Goal: Answer question/provide support: Share knowledge or assist other users

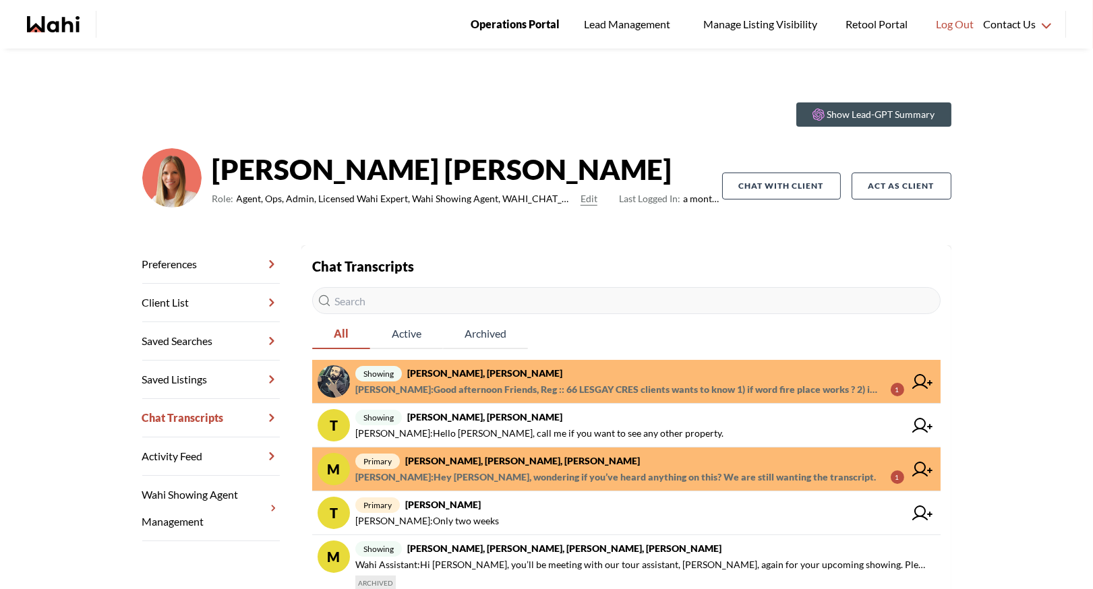
click at [518, 24] on span "Operations Portal" at bounding box center [515, 25] width 89 height 18
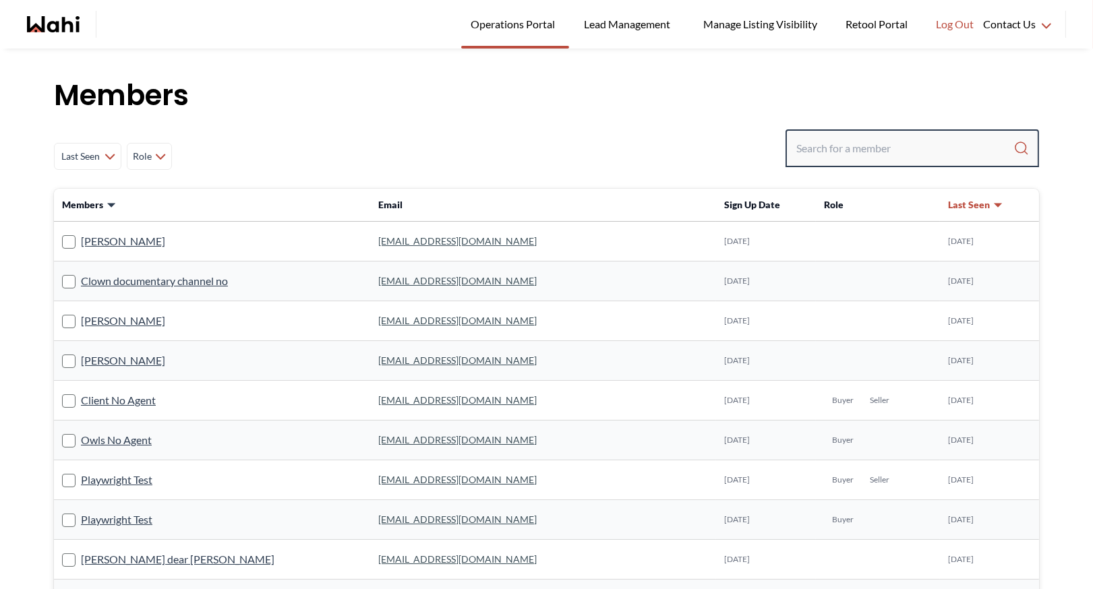
click at [813, 147] on input "Search input" at bounding box center [904, 148] width 217 height 24
paste input "jeremytod1330@gmail.com"
type input "jeremytod1330@gmail.com"
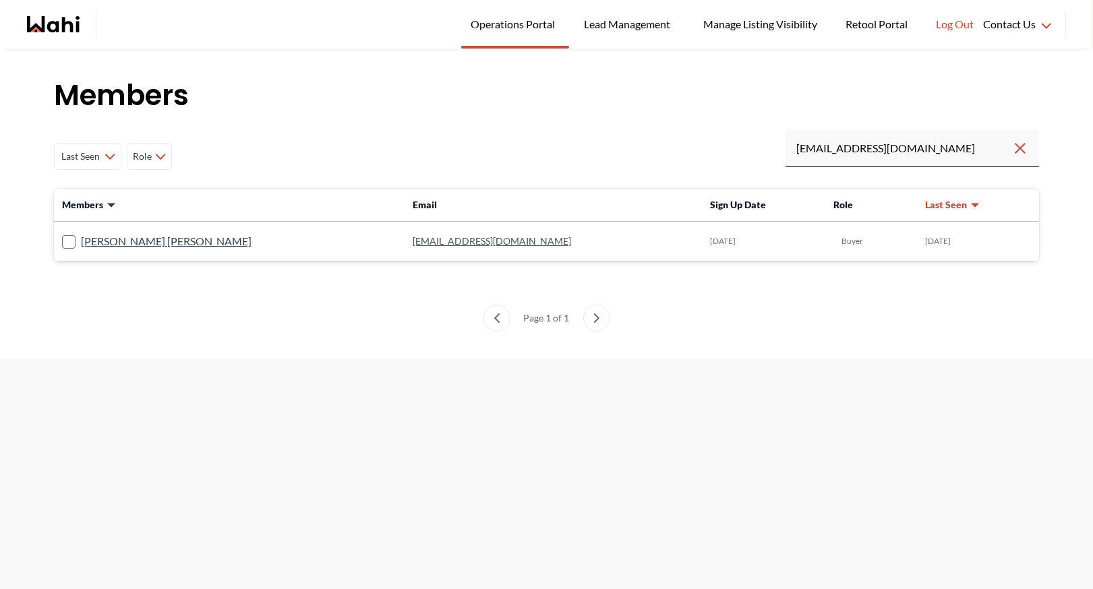
click at [413, 242] on link "jeremytod1330@gmail.com" at bounding box center [492, 240] width 158 height 11
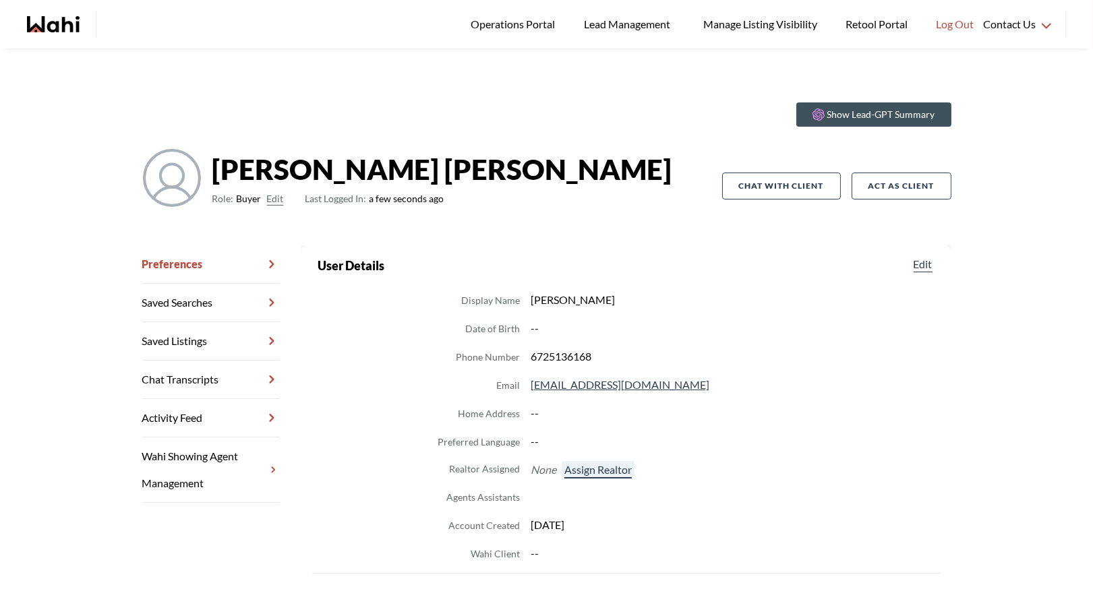
click at [595, 473] on button "Assign Realtor" at bounding box center [598, 470] width 73 height 18
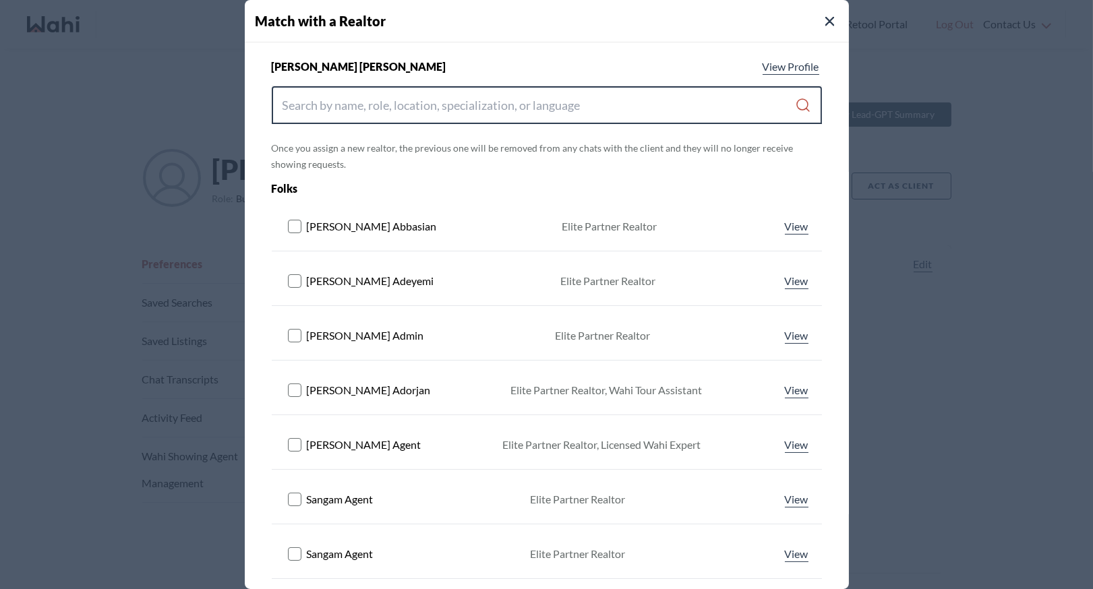
click at [430, 104] on input "Search input" at bounding box center [538, 105] width 513 height 24
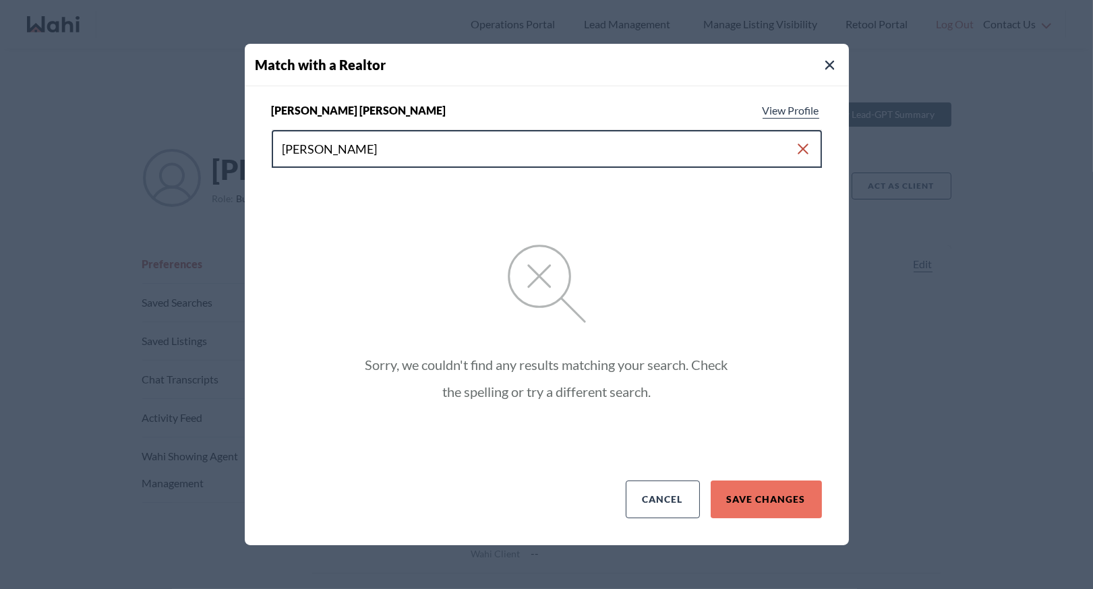
click at [305, 150] on input "barb funt" at bounding box center [538, 149] width 512 height 24
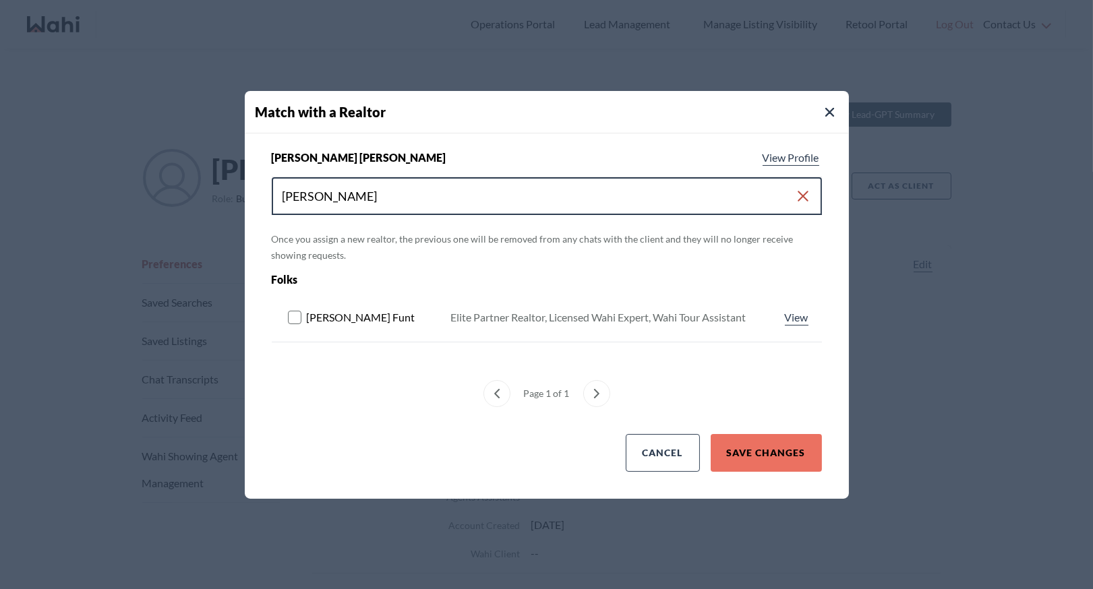
type input "barbara funt"
click at [292, 315] on rect at bounding box center [294, 317] width 13 height 13
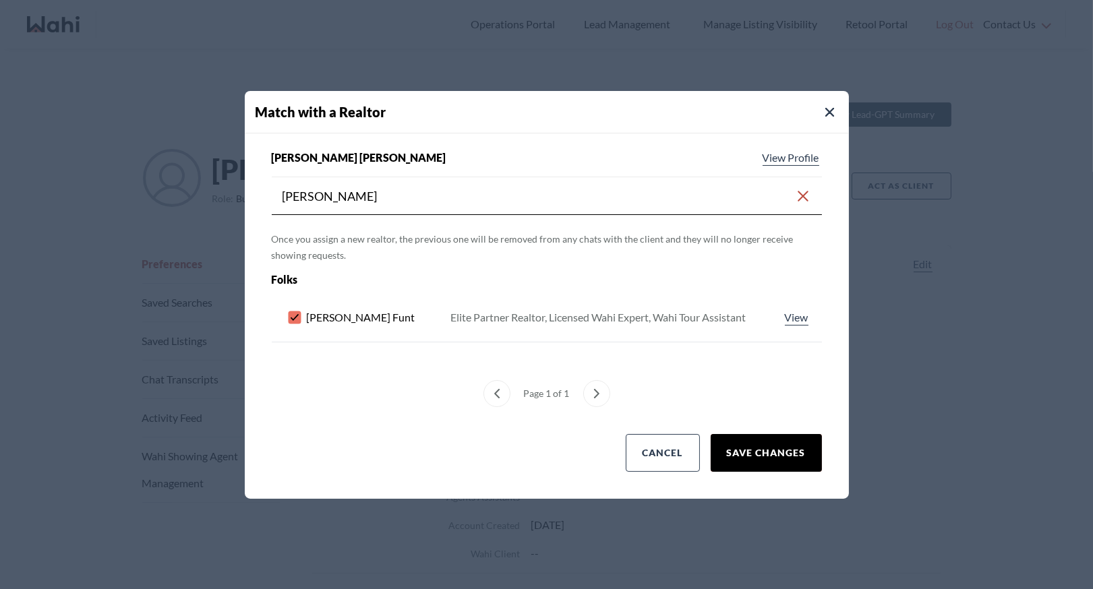
click at [790, 452] on button "Save Changes" at bounding box center [766, 453] width 111 height 38
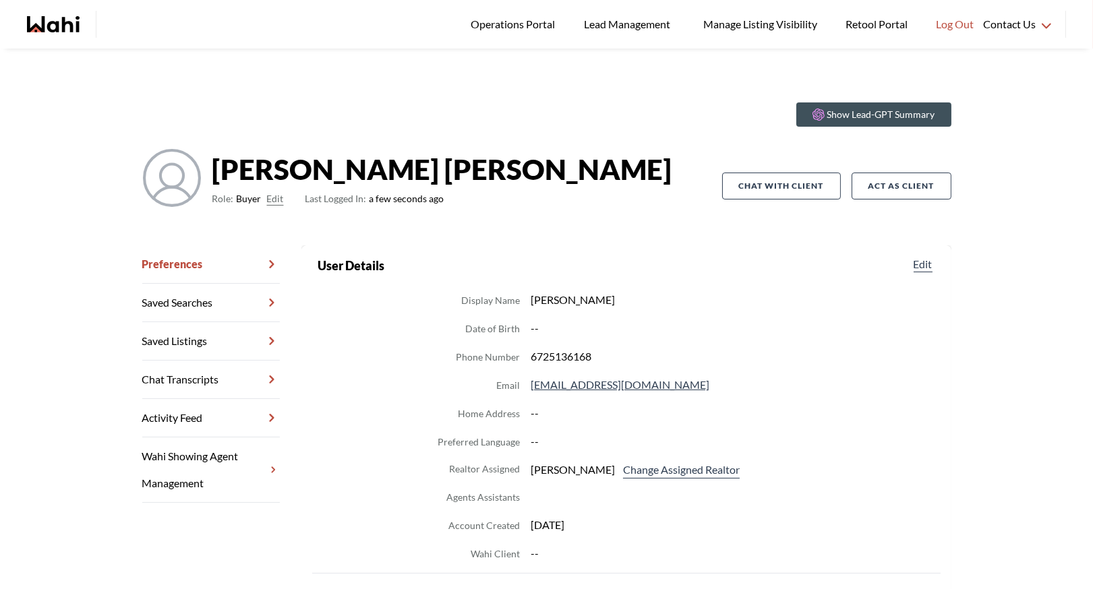
click at [202, 384] on link "Chat Transcripts" at bounding box center [211, 380] width 138 height 38
click at [175, 373] on link "Chat Transcripts" at bounding box center [211, 380] width 138 height 38
click at [195, 374] on link "Chat Transcripts" at bounding box center [211, 380] width 138 height 38
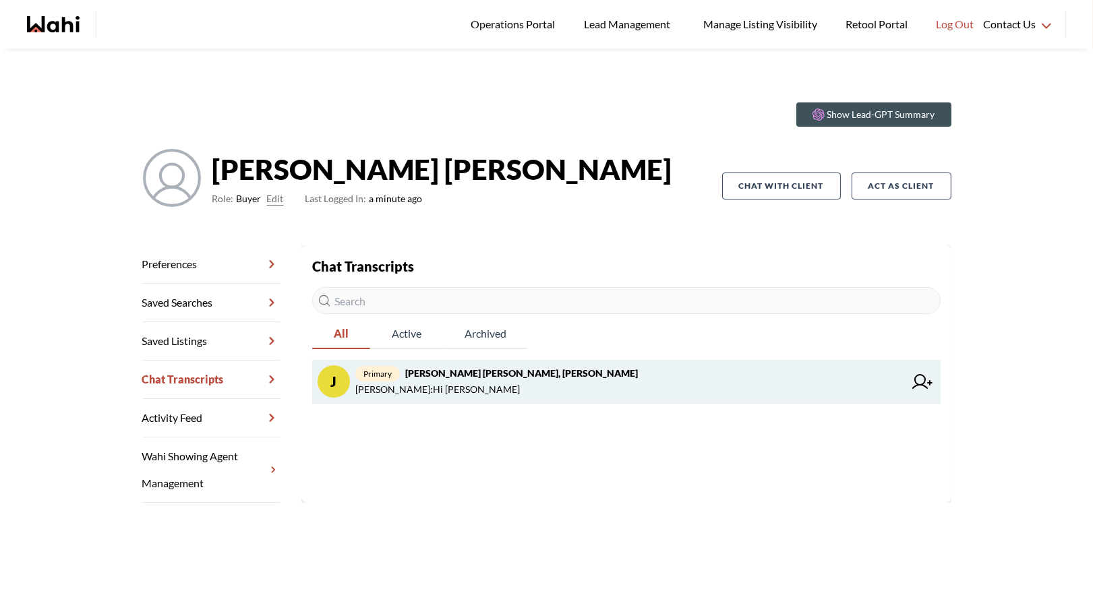
click at [449, 392] on span "Barbara Funt : Hi Jeremy" at bounding box center [437, 390] width 164 height 16
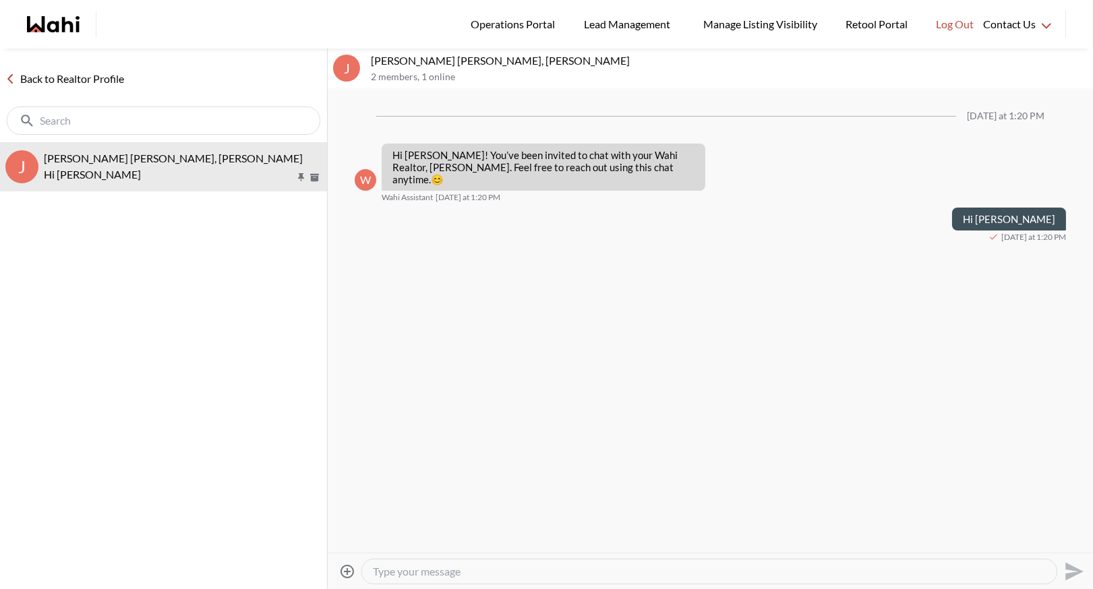
click at [407, 576] on textarea "Type your message" at bounding box center [709, 571] width 673 height 13
paste textarea "Here’s how to book a showing: https://www.loom.com/share/97a21afd93034776aed811…"
type textarea "Here’s how to book a showing: https://www.loom.com/share/97a21afd93034776aed811…"
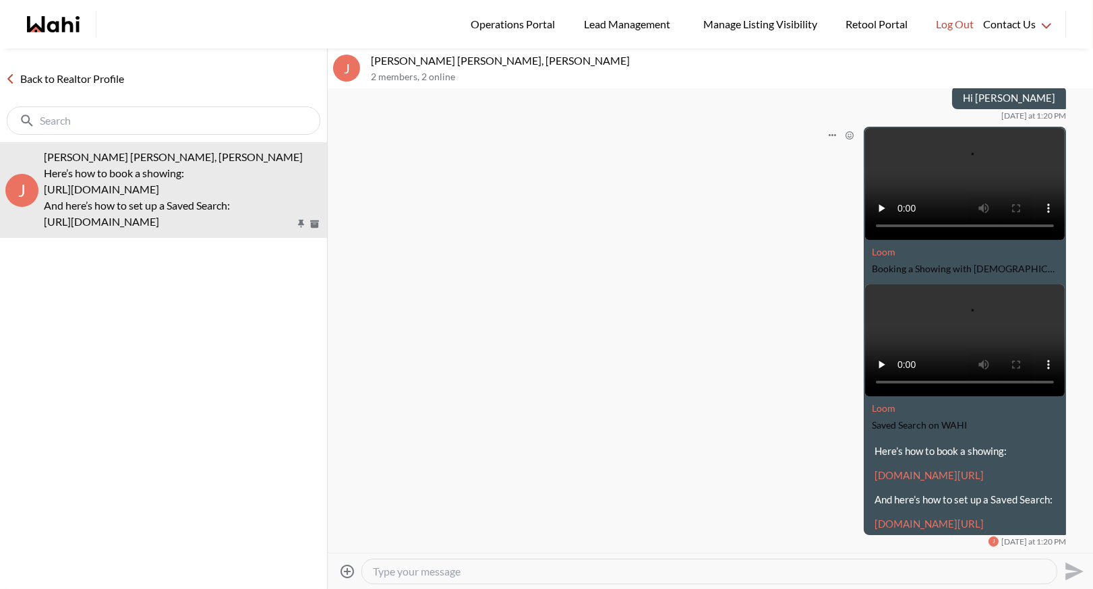
scroll to position [160, 0]
click at [53, 74] on link "Back to Realtor Profile" at bounding box center [64, 79] width 129 height 18
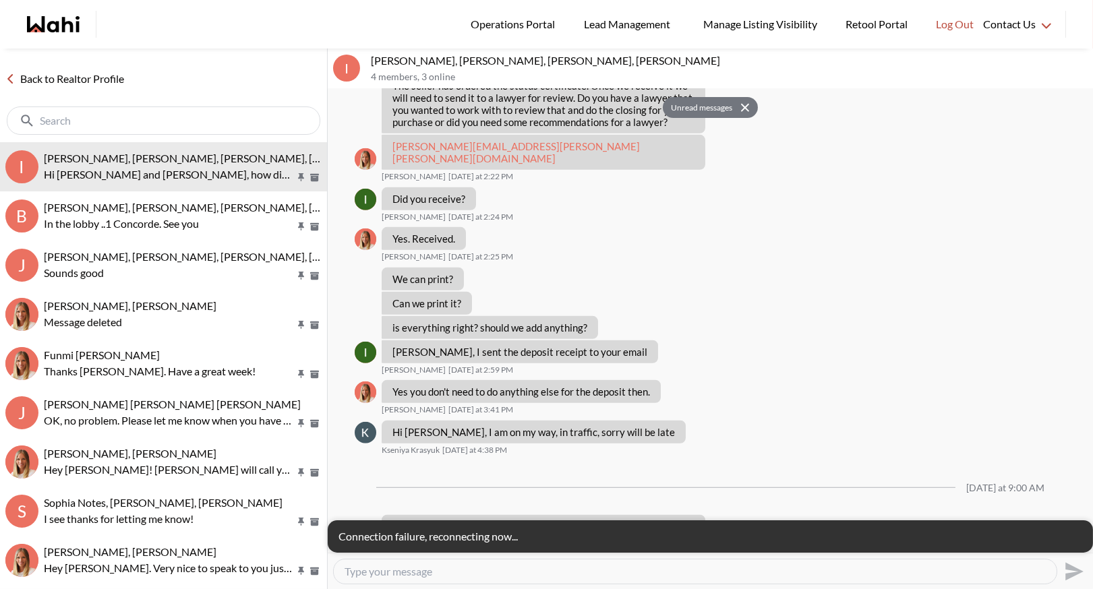
scroll to position [1906, 0]
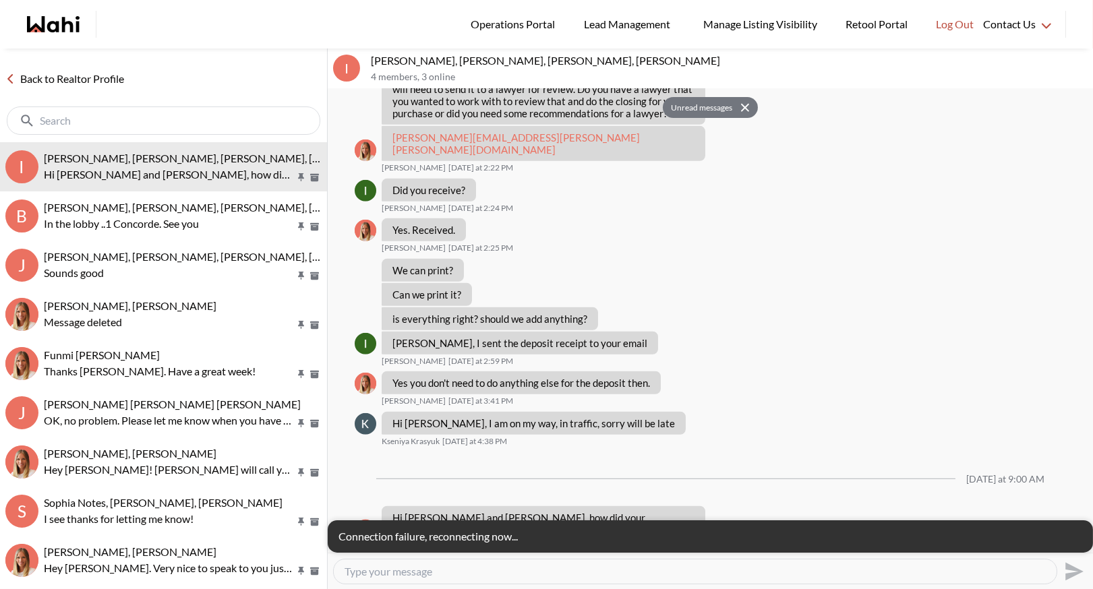
click at [88, 82] on link "Back to Realtor Profile" at bounding box center [64, 79] width 129 height 18
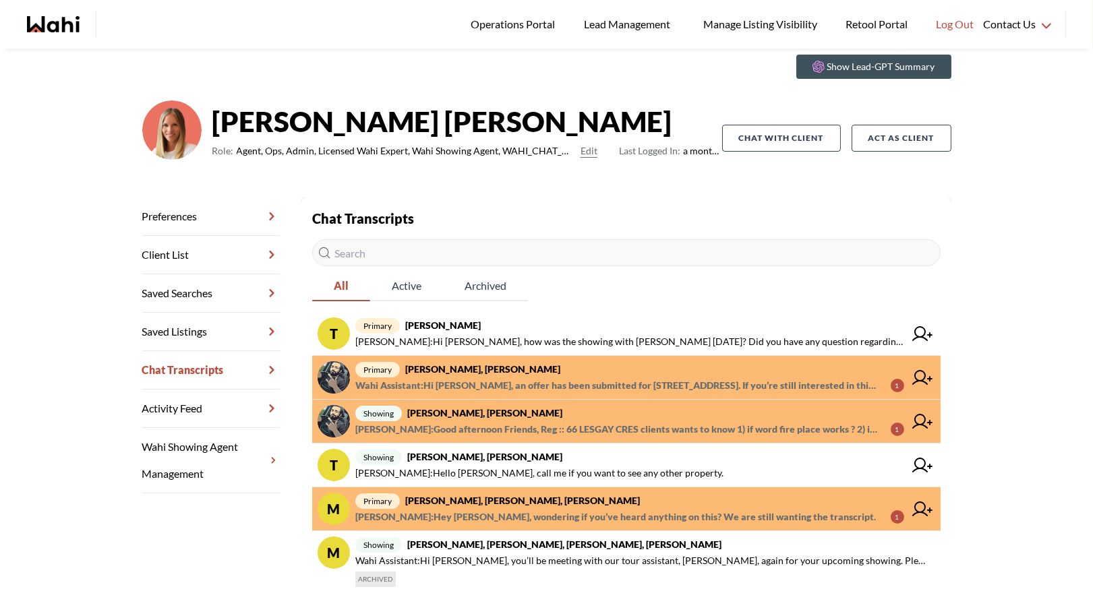
scroll to position [51, 0]
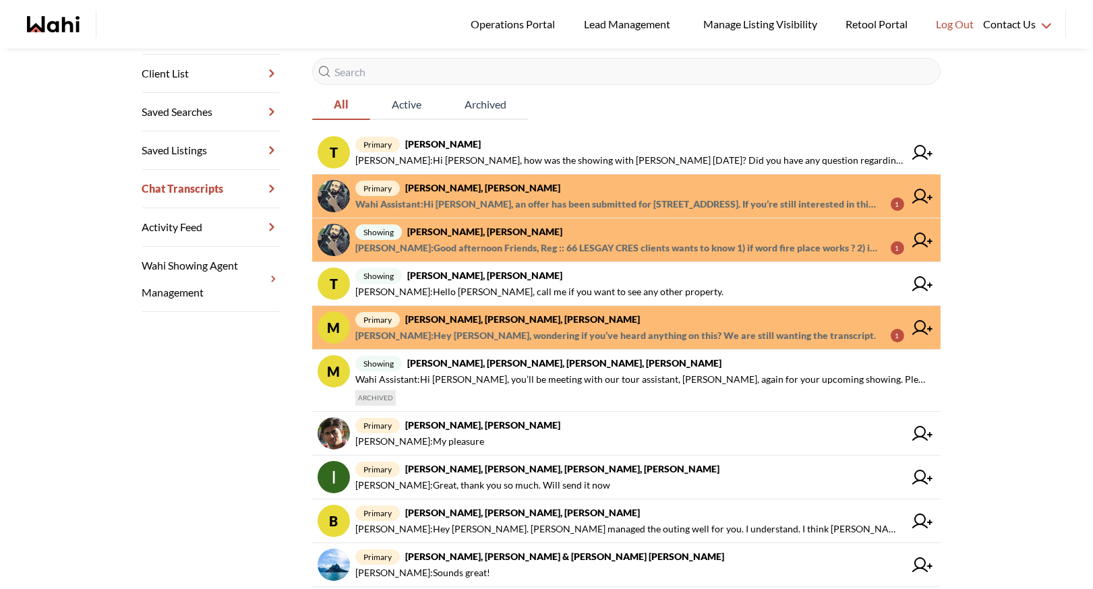
click at [490, 321] on strong "Margaret Barless, David Prentice, Michelle" at bounding box center [522, 318] width 235 height 11
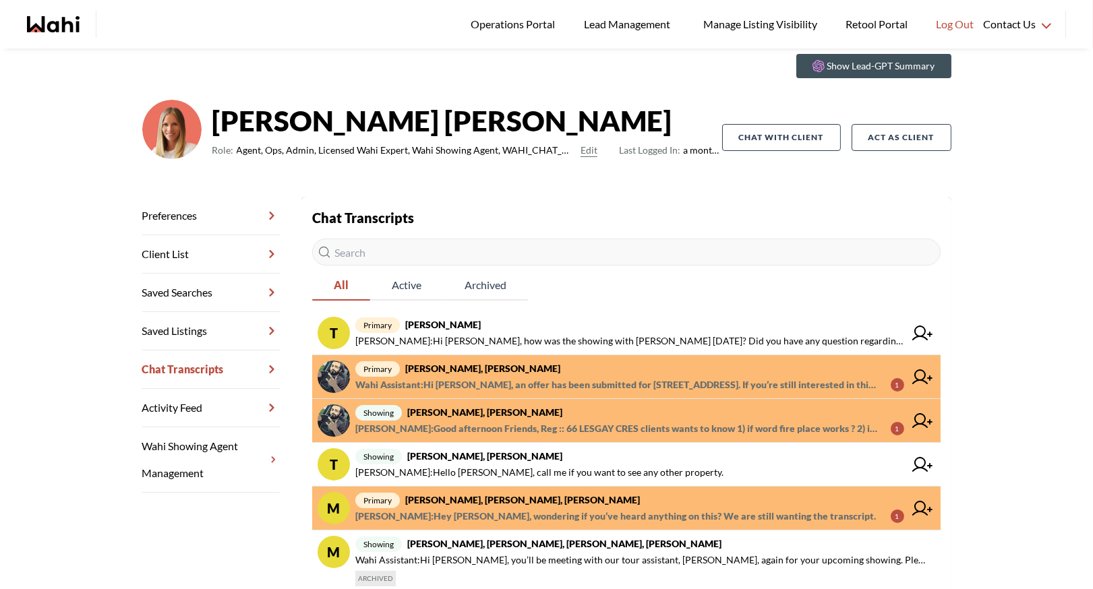
click at [454, 508] on span "Margaret Barless : Hey Michelle, wondering if you’ve heard anything on this? We…" at bounding box center [615, 516] width 520 height 16
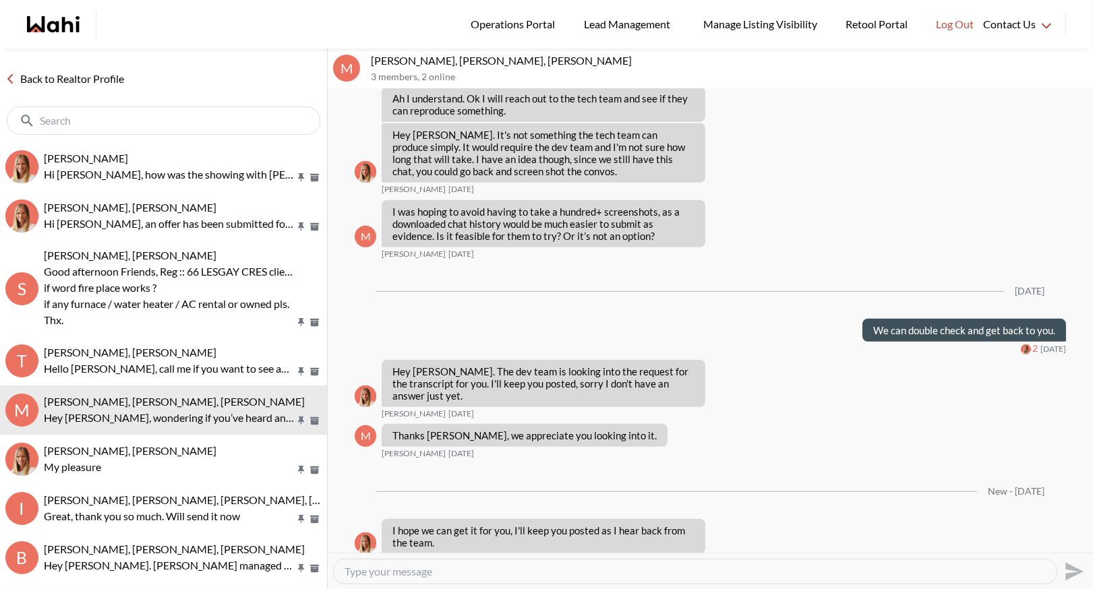
scroll to position [1420, 0]
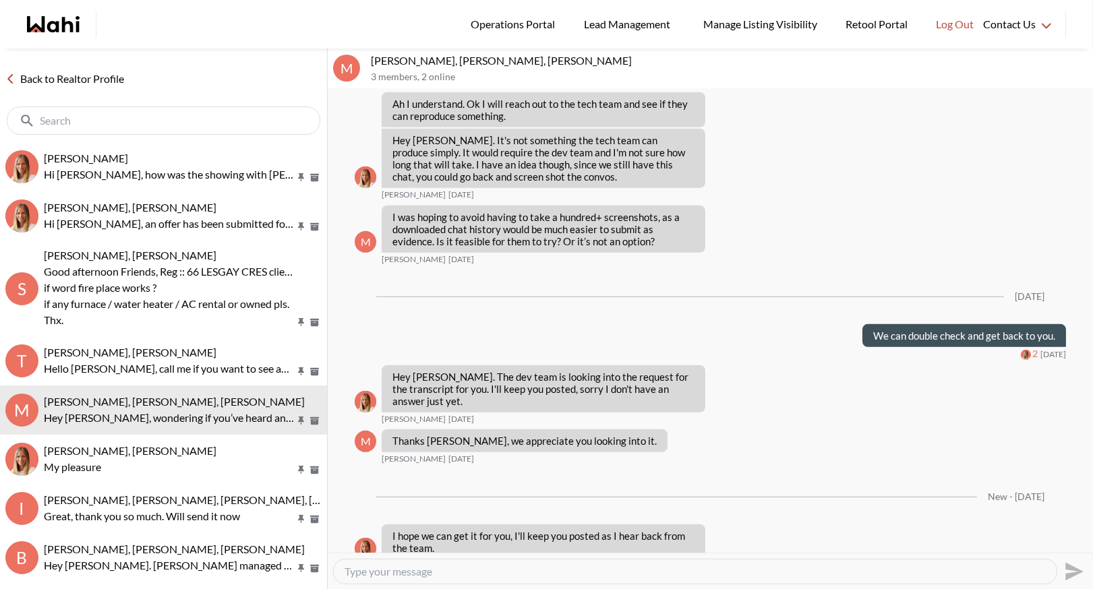
click at [71, 76] on link "Back to Realtor Profile" at bounding box center [64, 79] width 129 height 18
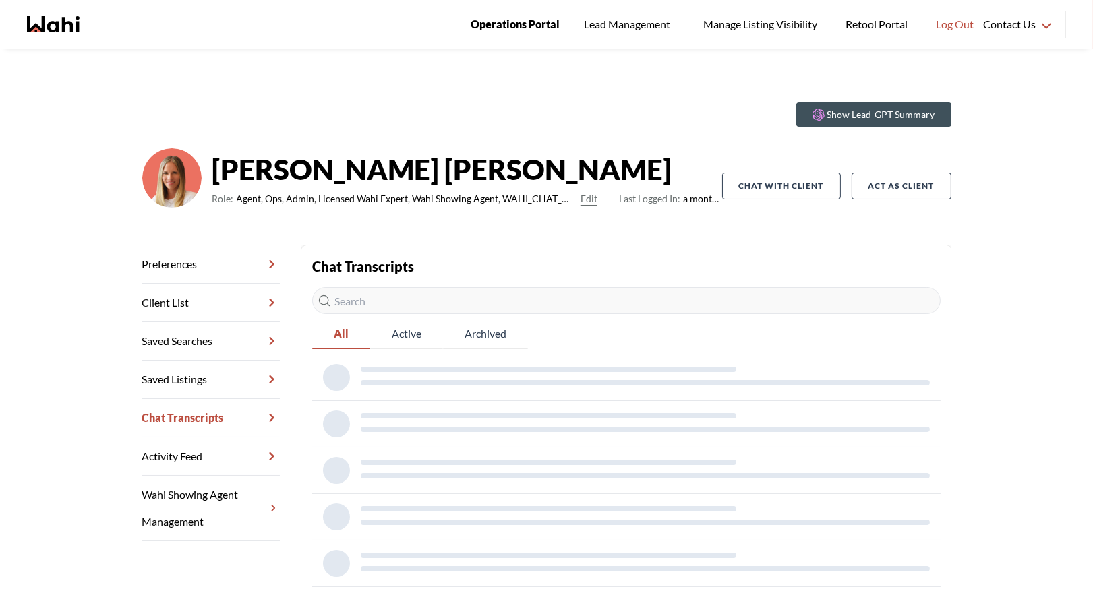
click at [519, 22] on span "Operations Portal" at bounding box center [515, 25] width 89 height 18
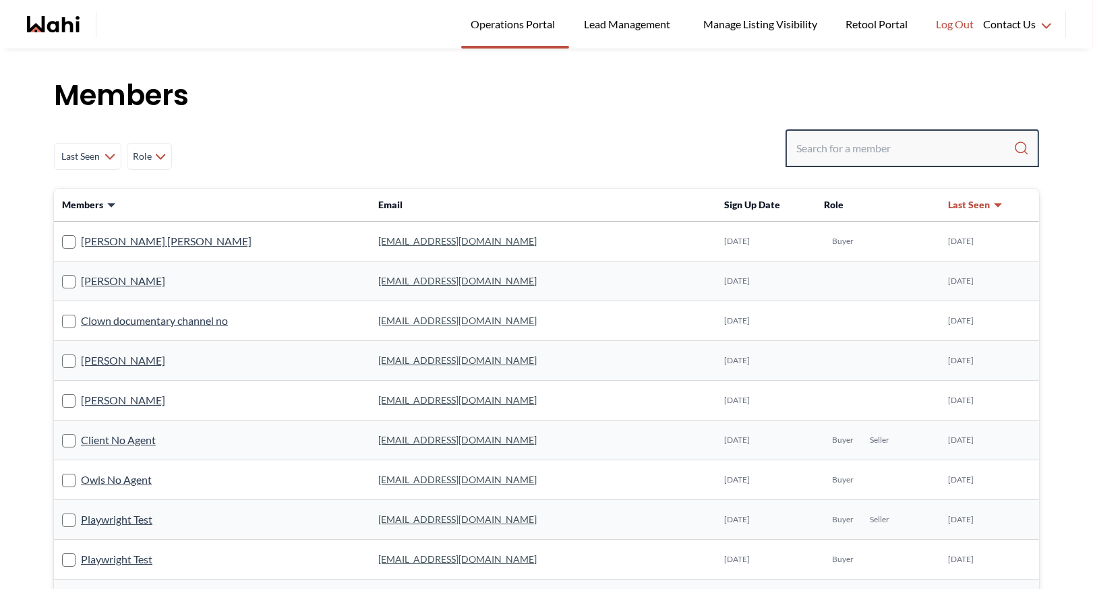
click at [814, 144] on input "Search input" at bounding box center [904, 148] width 217 height 24
type input "behnam"
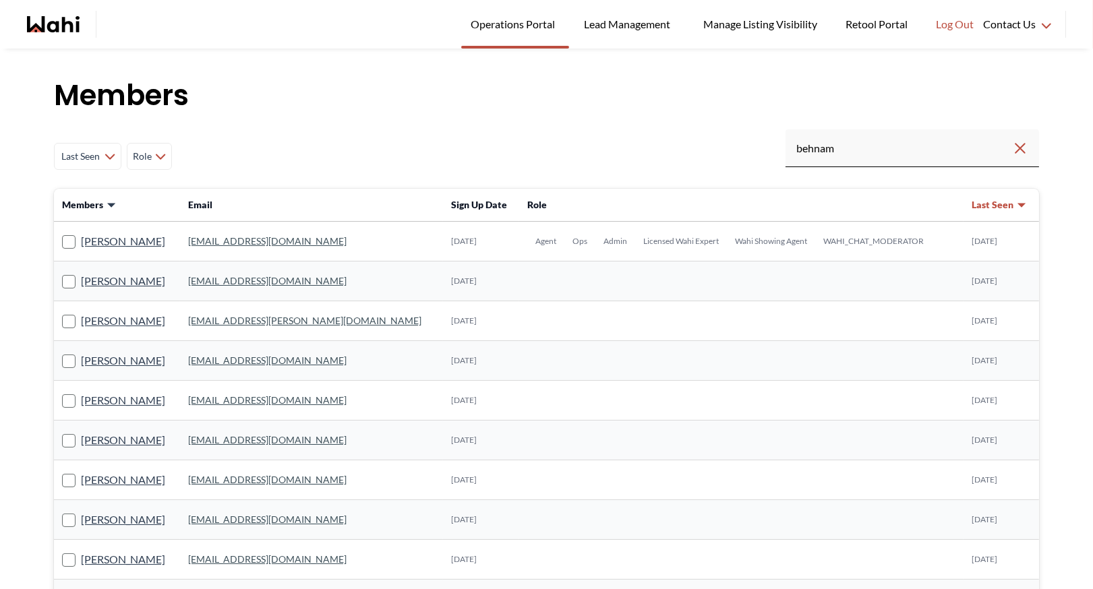
click at [264, 240] on link "behnam.fazili@wahi.com" at bounding box center [267, 240] width 158 height 11
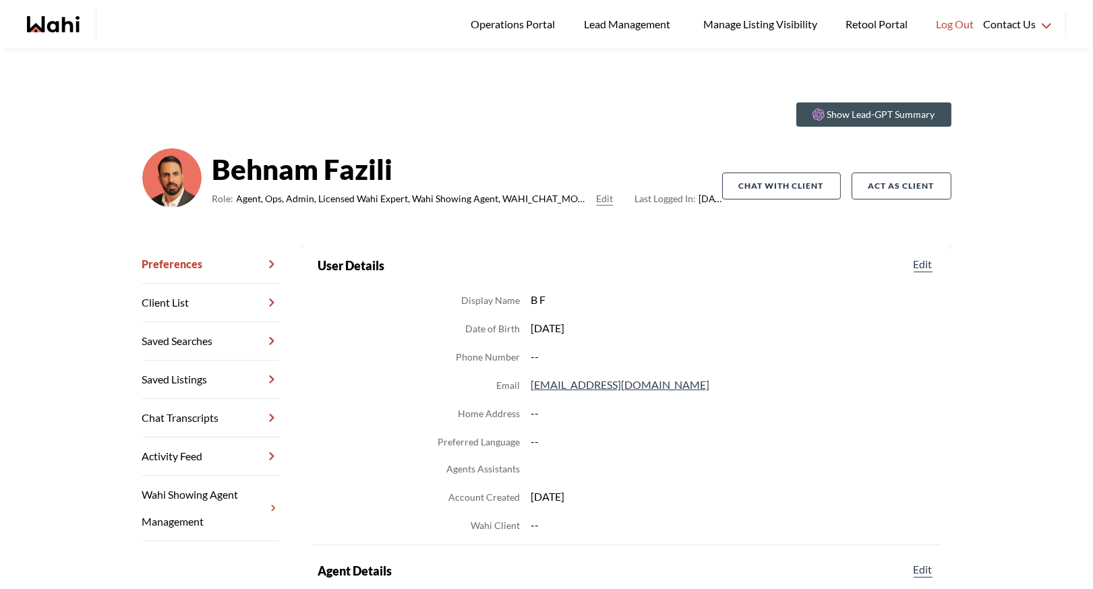
click at [214, 415] on link "Chat Transcripts" at bounding box center [211, 418] width 138 height 38
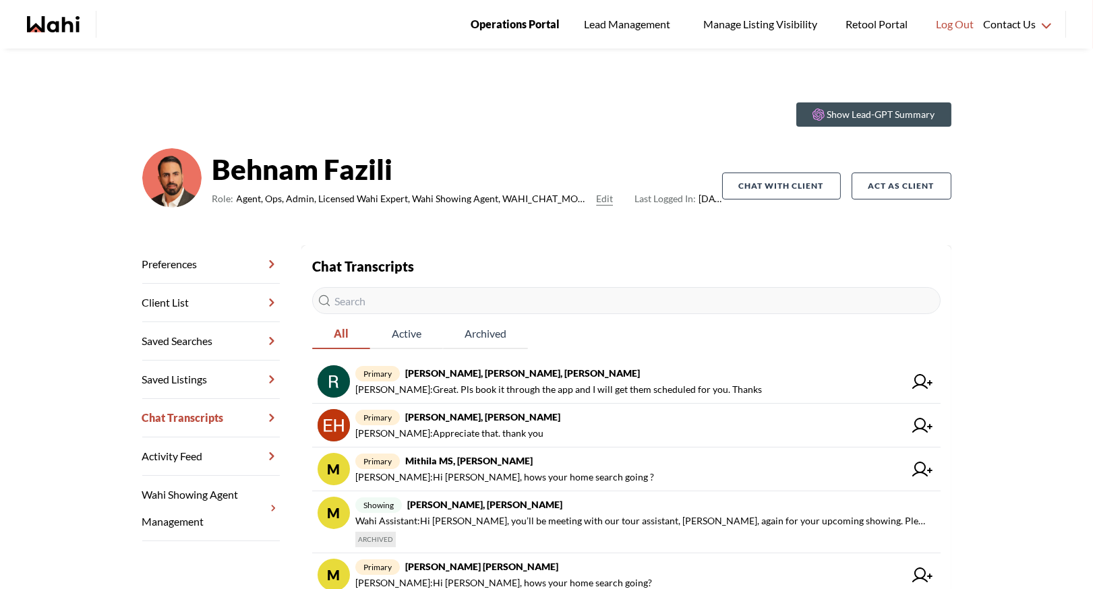
click at [519, 26] on span "Operations Portal" at bounding box center [515, 25] width 89 height 18
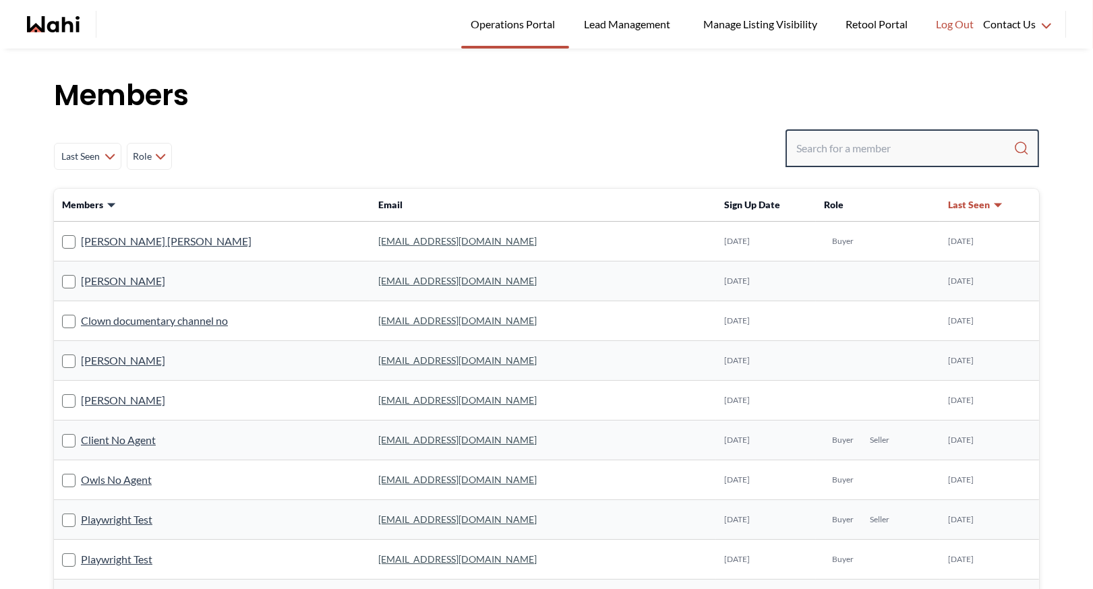
click at [809, 148] on input "Search input" at bounding box center [904, 148] width 217 height 24
type input "faraz"
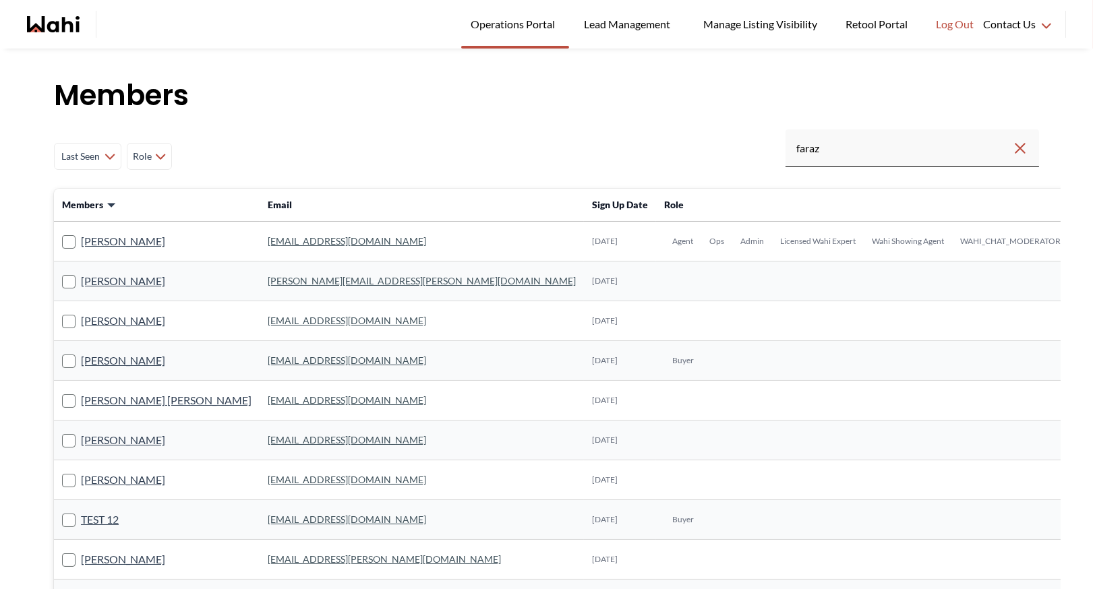
click at [268, 241] on link "faraz.azam@wahi.com" at bounding box center [347, 240] width 158 height 11
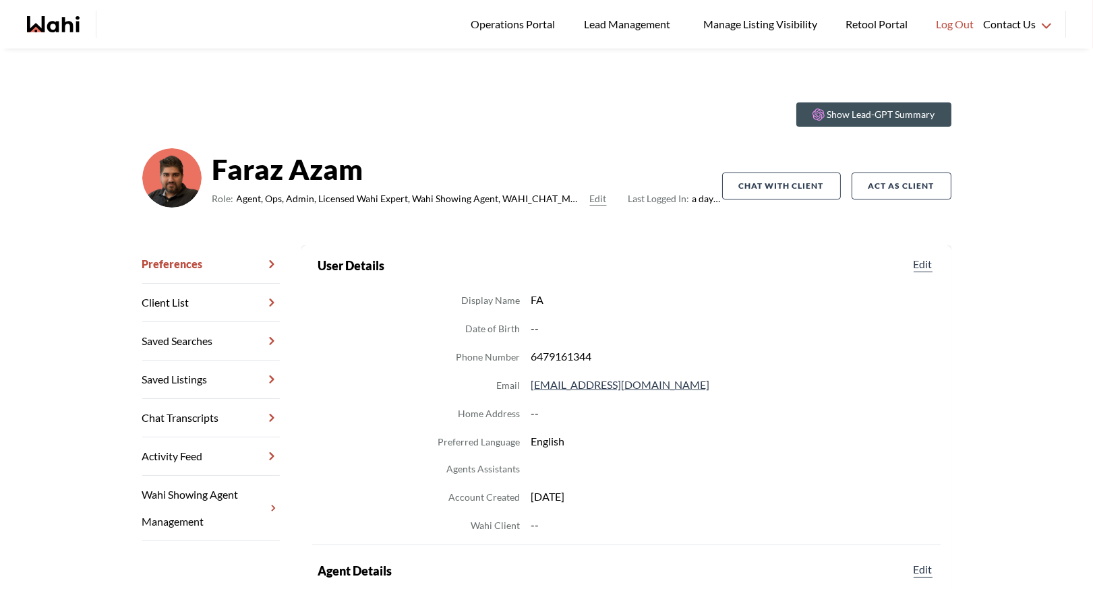
click at [162, 421] on link "Chat Transcripts" at bounding box center [211, 418] width 138 height 38
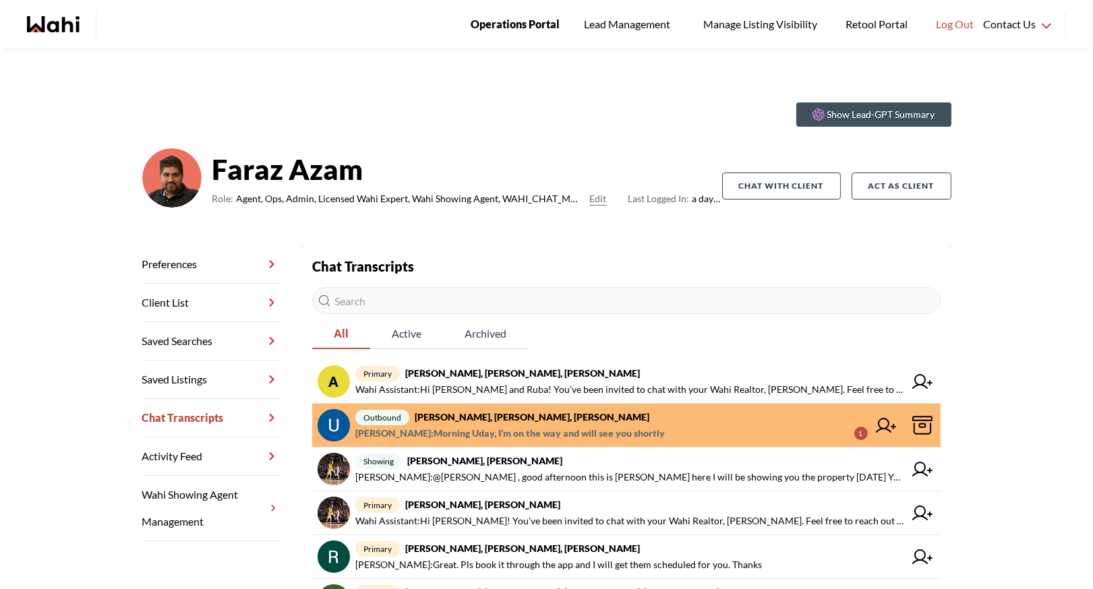
click at [510, 21] on span "Operations Portal" at bounding box center [515, 25] width 89 height 18
